Goal: Information Seeking & Learning: Learn about a topic

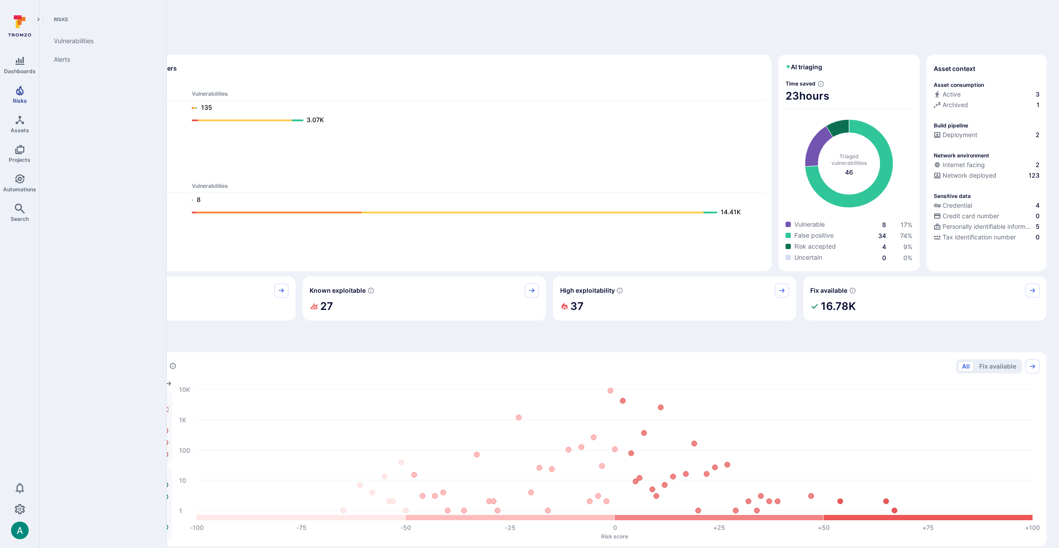
click at [21, 93] on icon "Risks" at bounding box center [19, 91] width 7 height 10
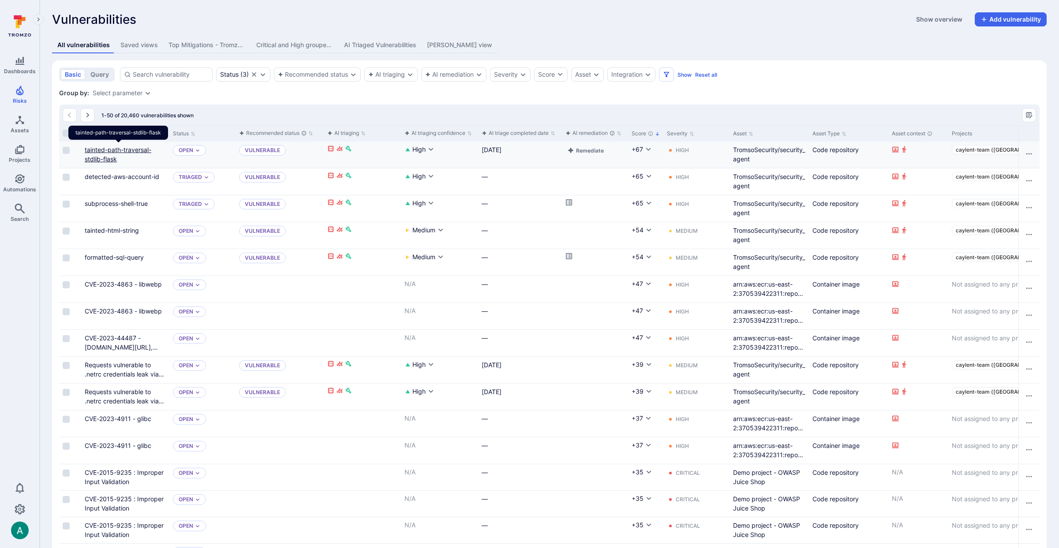
click at [119, 152] on link "tainted-path-traversal-stdlib-flask" at bounding box center [118, 154] width 67 height 17
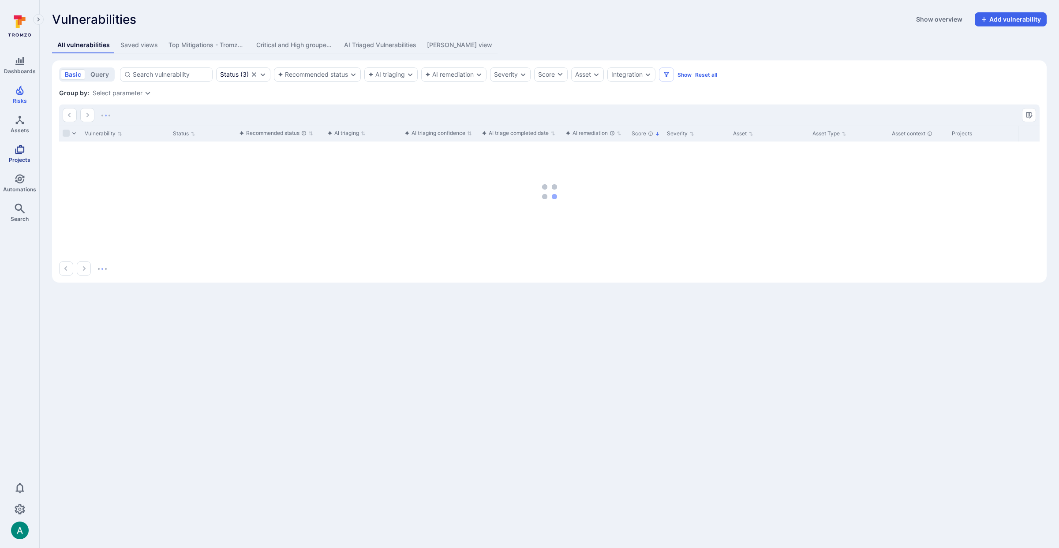
click at [21, 151] on icon "Projects" at bounding box center [19, 149] width 9 height 9
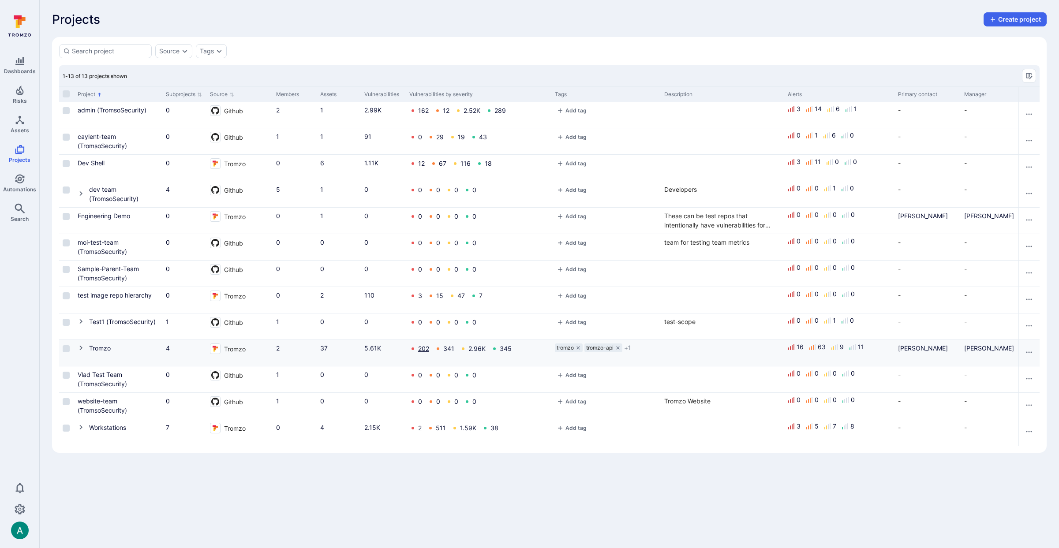
click at [425, 350] on link "202" at bounding box center [423, 348] width 11 height 7
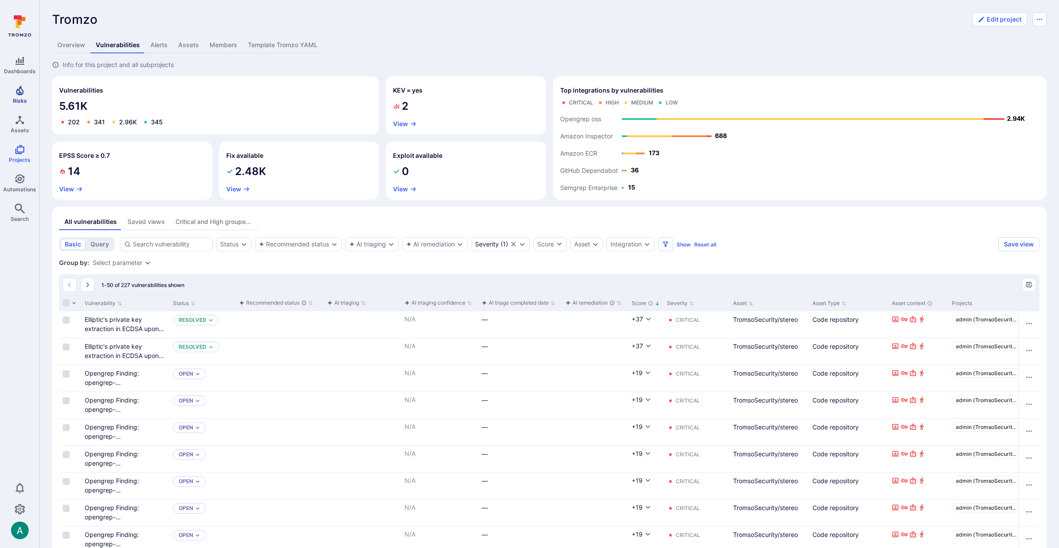
click at [24, 100] on span "Risks" at bounding box center [20, 100] width 14 height 7
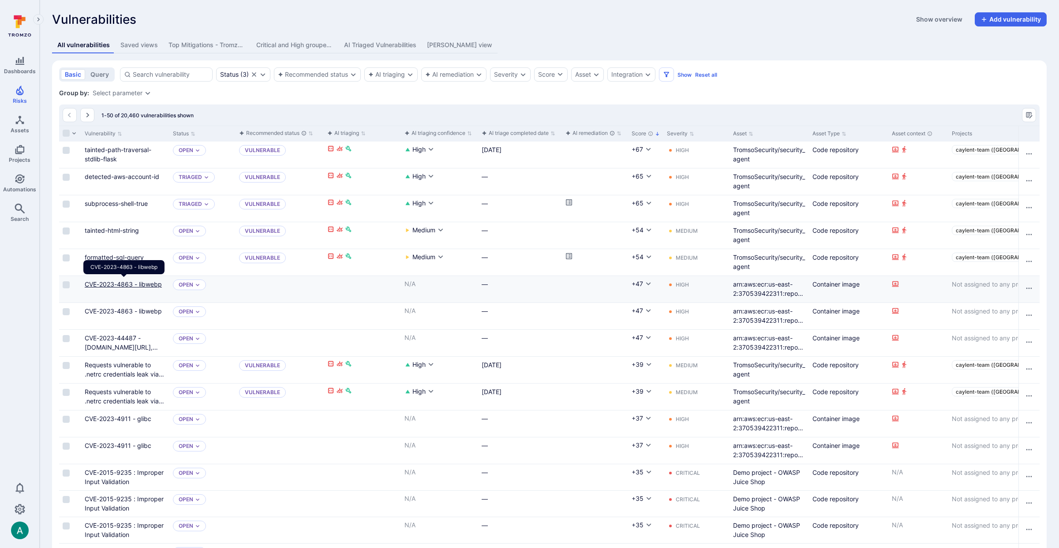
click at [122, 282] on link "CVE-2023-4863 - libwebp" at bounding box center [123, 283] width 77 height 7
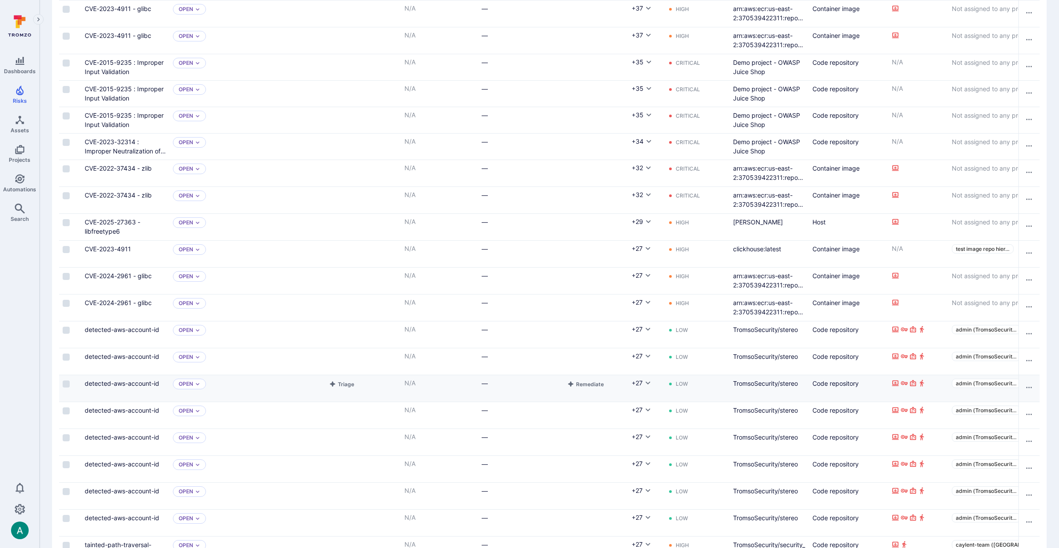
scroll to position [411, 0]
click at [140, 325] on link "detected-aws-account-id" at bounding box center [122, 328] width 75 height 7
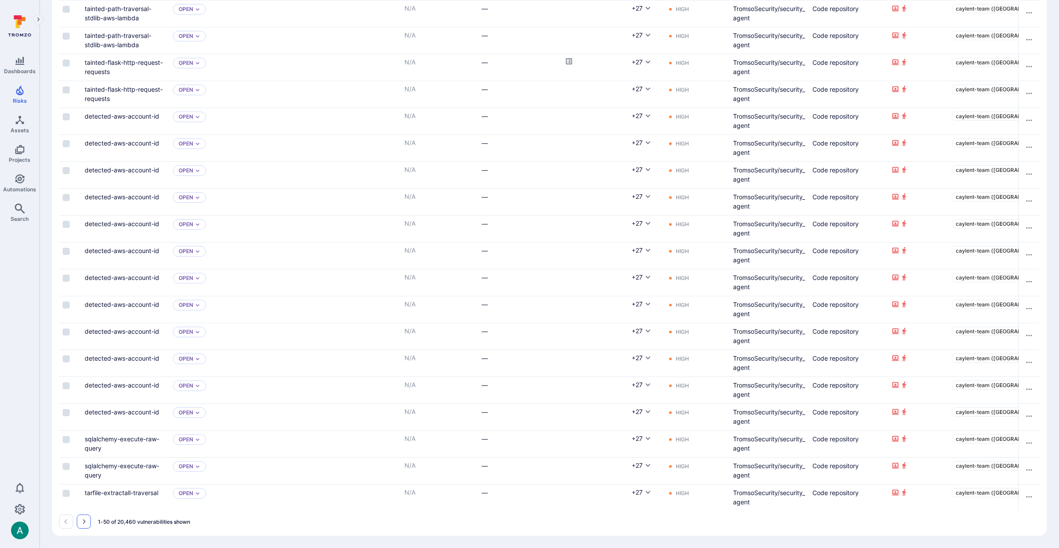
click at [83, 520] on icon "Go to the next page" at bounding box center [83, 521] width 7 height 7
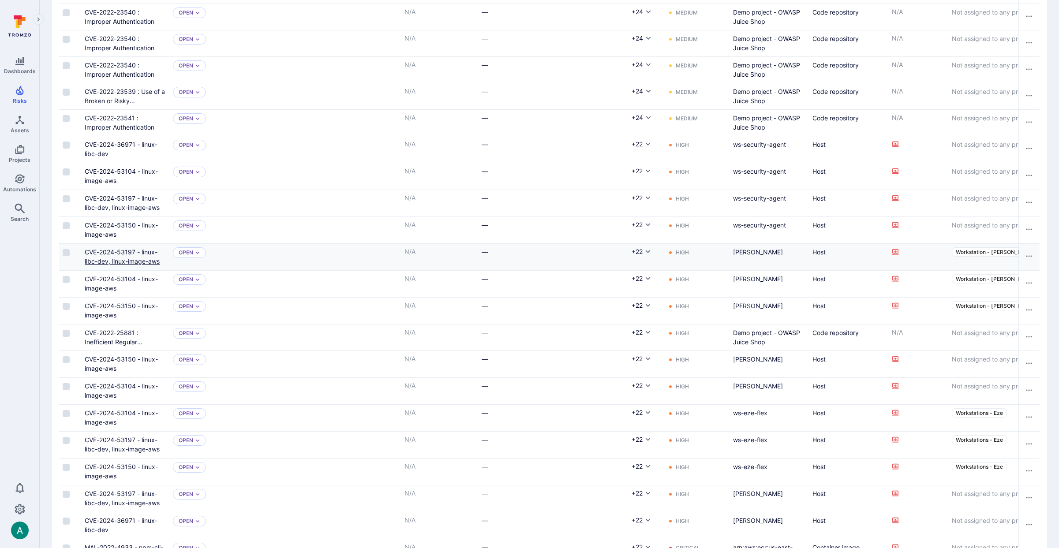
click at [133, 254] on link "CVE-2024-53197 - linux-libc-dev, linux-image-aws" at bounding box center [122, 256] width 75 height 17
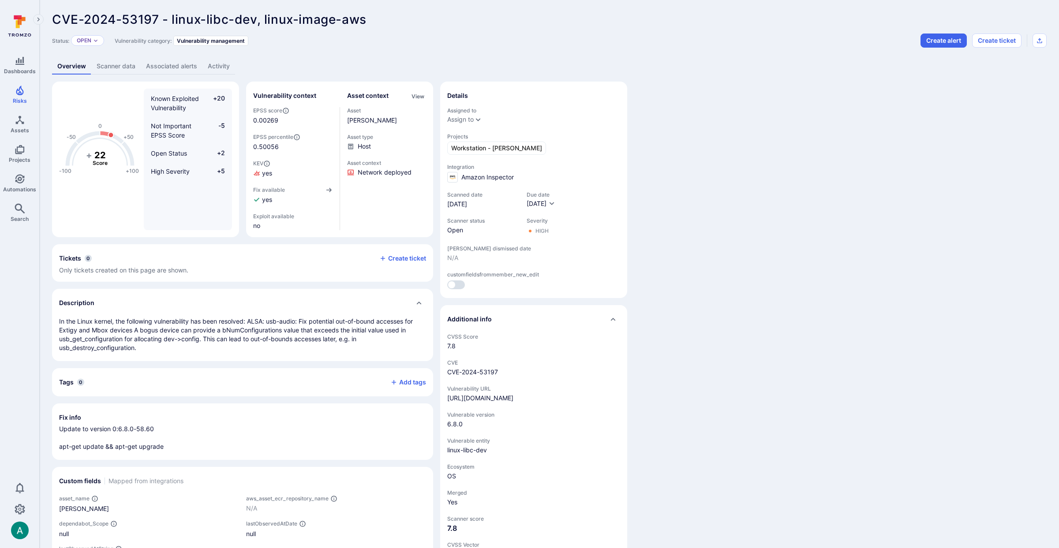
click at [758, 73] on div "Overview Scanner data Associated alerts Activity" at bounding box center [549, 66] width 994 height 16
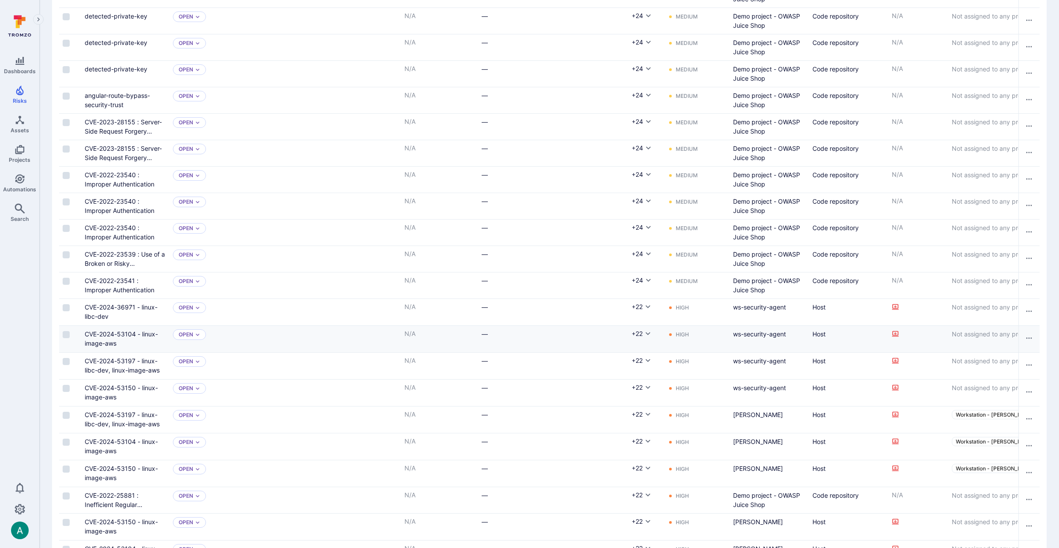
scroll to position [965, 0]
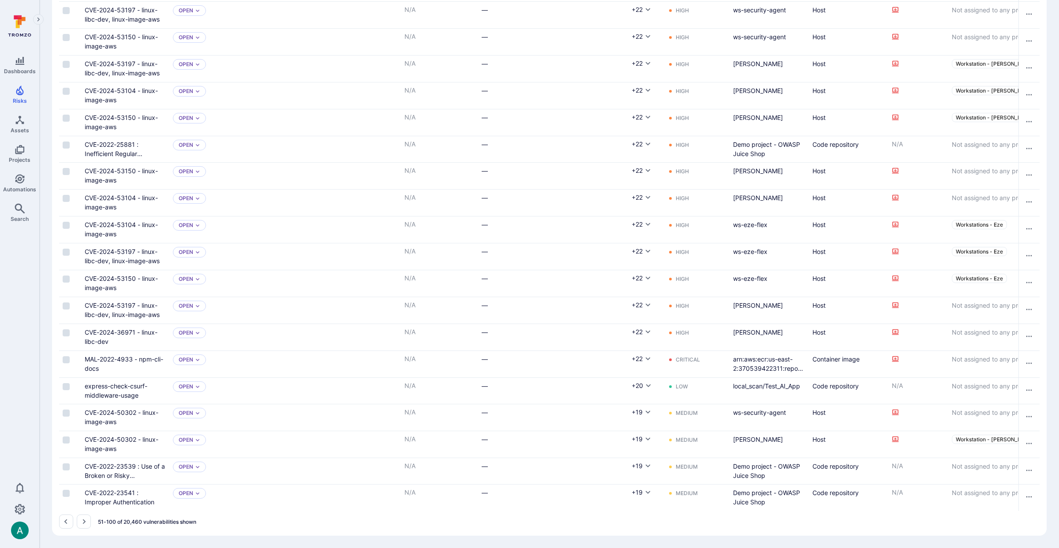
click at [81, 524] on icon "Go to the next page" at bounding box center [83, 521] width 7 height 7
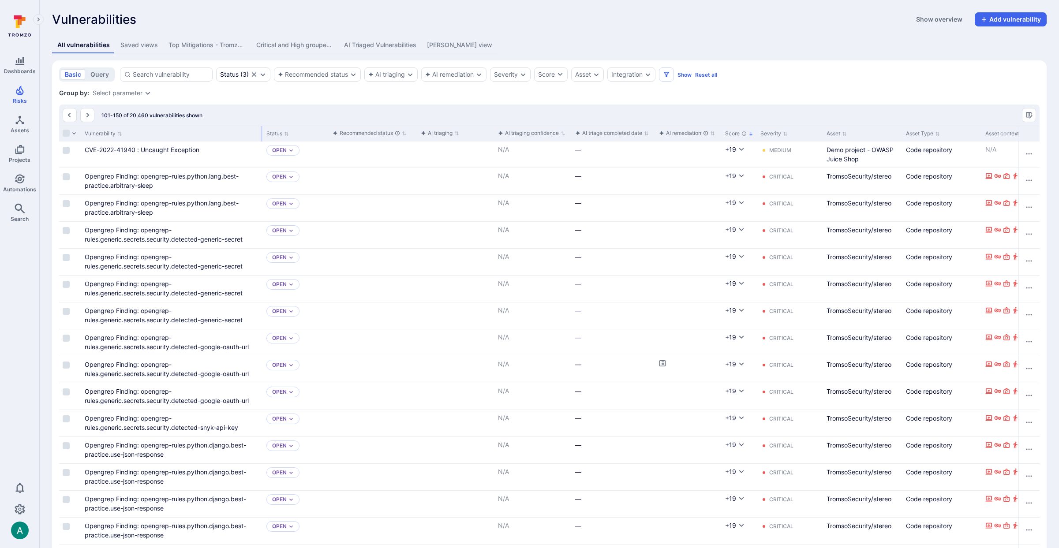
drag, startPoint x: 168, startPoint y: 131, endPoint x: 262, endPoint y: 135, distance: 93.6
click at [262, 135] on div at bounding box center [261, 133] width 1 height 15
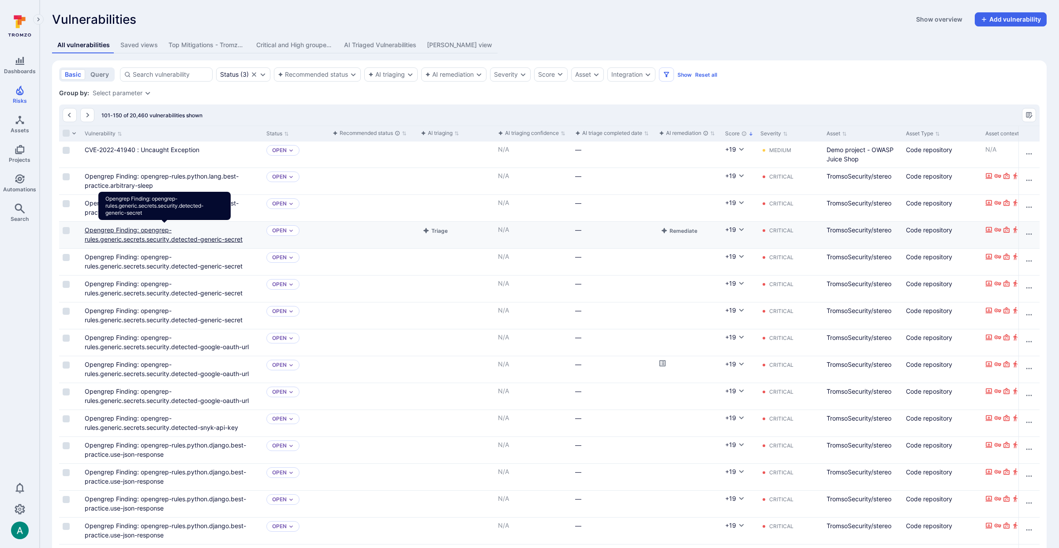
click at [141, 236] on link "Opengrep Finding: opengrep-rules.generic.secrets.security.detected-generic-secr…" at bounding box center [164, 234] width 158 height 17
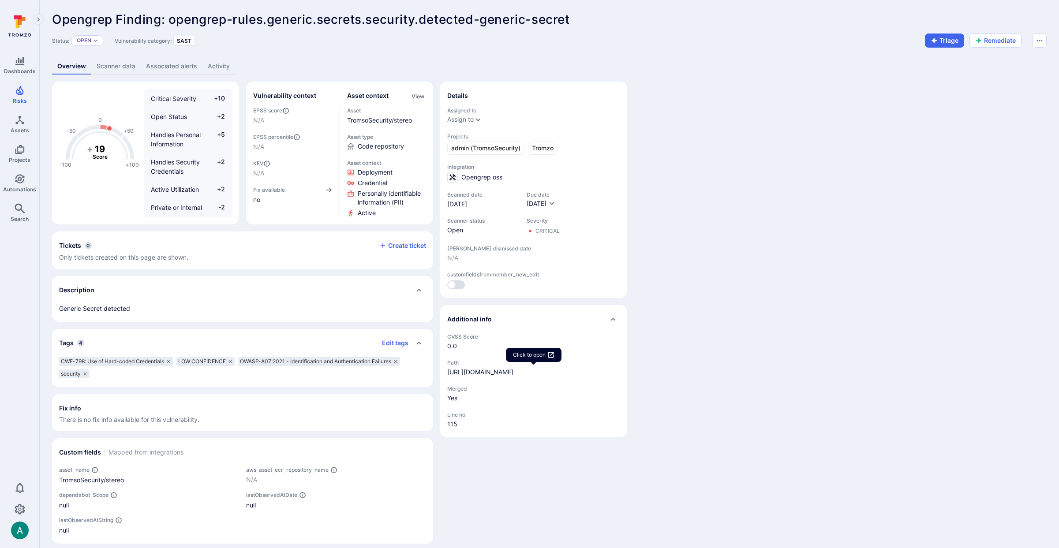
click at [484, 376] on link "[URL][DOMAIN_NAME]" at bounding box center [480, 371] width 66 height 7
